Goal: Task Accomplishment & Management: Complete application form

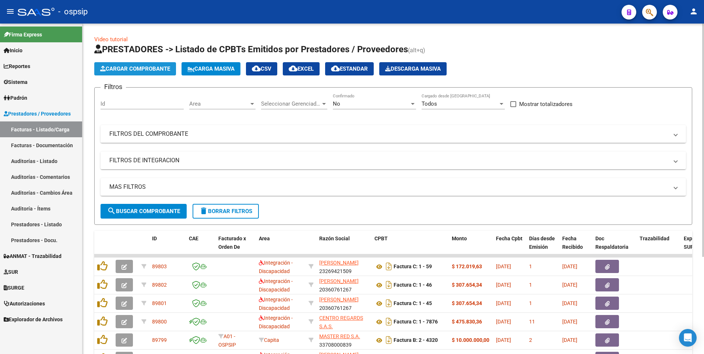
click at [142, 71] on span "Cargar Comprobante" at bounding box center [135, 69] width 70 height 7
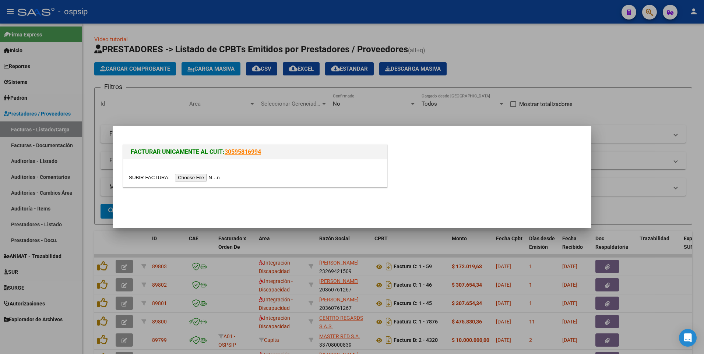
click at [201, 180] on input "file" at bounding box center [175, 178] width 93 height 8
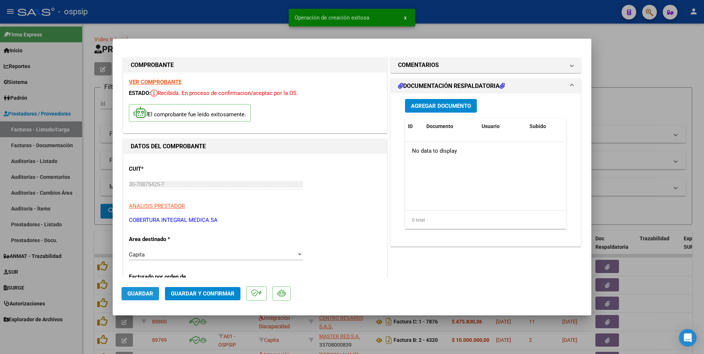
click at [148, 297] on button "Guardar" at bounding box center [140, 293] width 38 height 13
click at [200, 10] on div at bounding box center [352, 177] width 704 height 354
type input "$ 0,00"
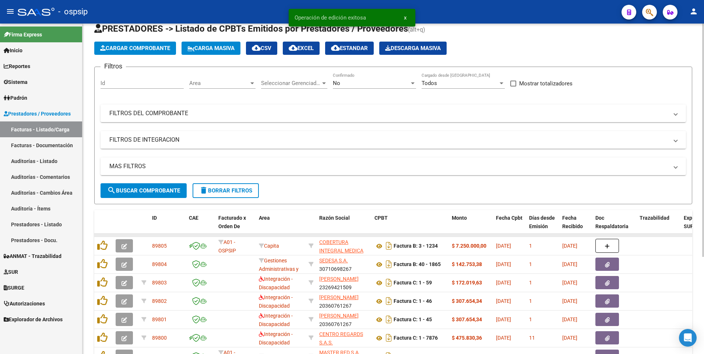
scroll to position [37, 0]
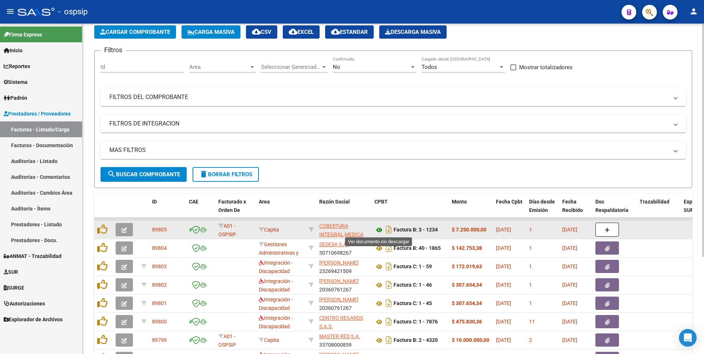
click at [339, 229] on icon at bounding box center [379, 230] width 10 height 9
